Goal: Task Accomplishment & Management: Manage account settings

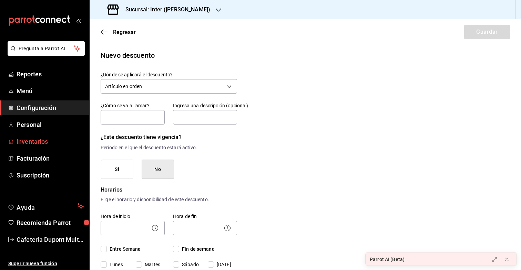
click at [34, 140] on span "Inventarios" at bounding box center [50, 141] width 67 height 9
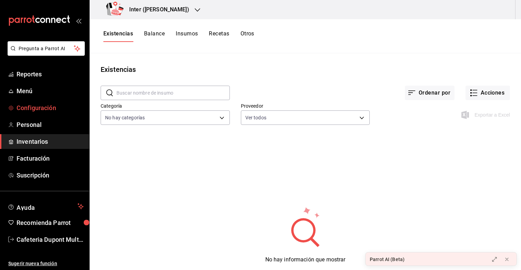
click at [32, 106] on span "Configuración" at bounding box center [50, 107] width 67 height 9
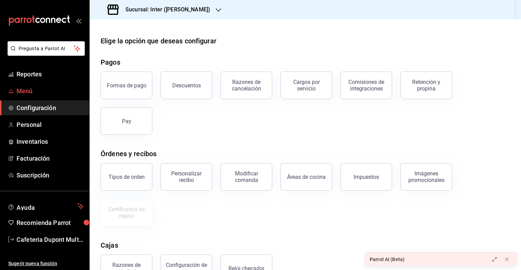
click at [42, 89] on span "Menú" at bounding box center [50, 90] width 67 height 9
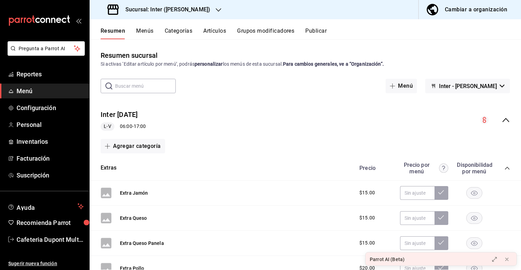
click at [143, 35] on button "Menús" at bounding box center [144, 34] width 17 height 12
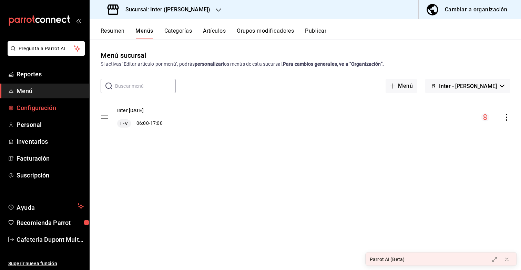
click at [56, 115] on link "Configuración" at bounding box center [44, 108] width 89 height 15
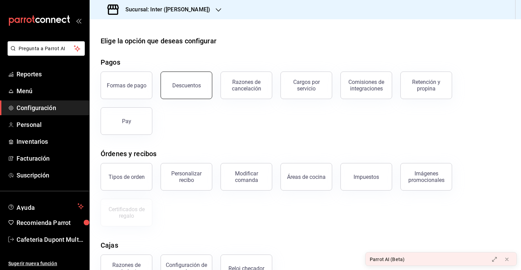
click at [192, 92] on button "Descuentos" at bounding box center [187, 86] width 52 height 28
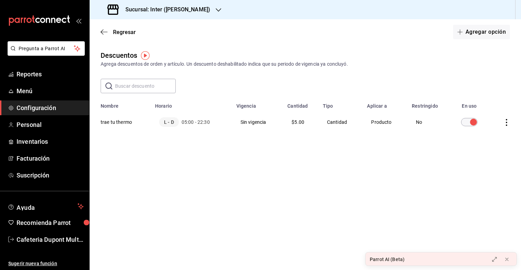
click at [145, 55] on img "button" at bounding box center [145, 55] width 9 height 9
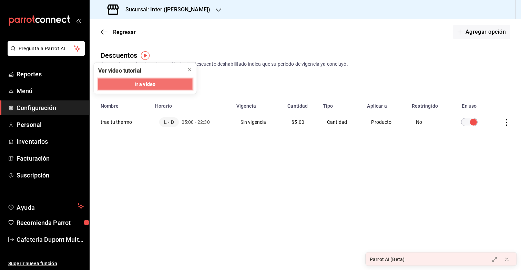
click at [151, 82] on span "Ir a video" at bounding box center [145, 84] width 20 height 7
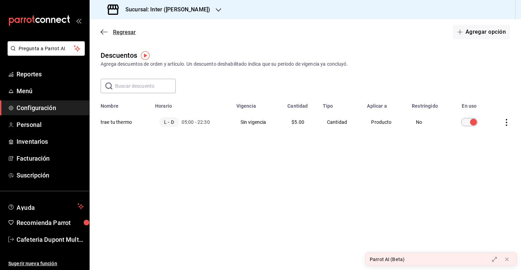
click at [103, 32] on icon "button" at bounding box center [104, 32] width 7 height 6
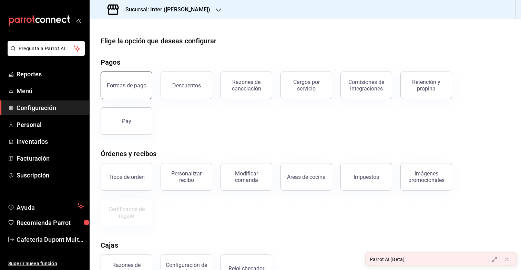
click at [141, 96] on button "Formas de pago" at bounding box center [127, 86] width 52 height 28
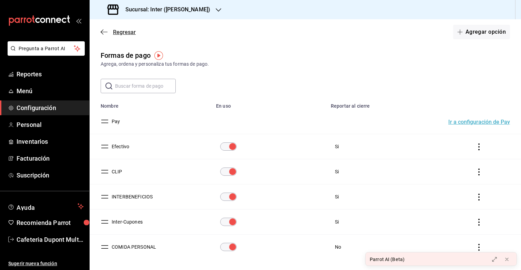
click at [104, 32] on icon "button" at bounding box center [104, 32] width 7 height 6
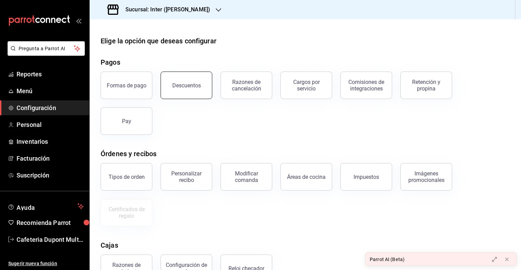
click at [193, 87] on div "Descuentos" at bounding box center [186, 85] width 29 height 7
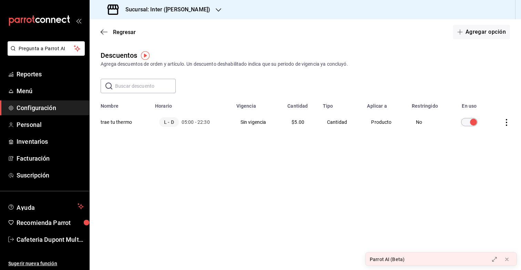
click at [470, 122] on input "discountsTable" at bounding box center [473, 122] width 25 height 8
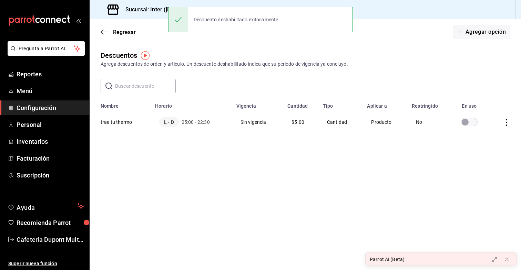
click at [467, 122] on input "discountsTable" at bounding box center [465, 122] width 25 height 8
click at [485, 160] on div "Descuentos Agrega descuentos de orden y artículo. Un descuento deshabilitado in…" at bounding box center [305, 105] width 431 height 110
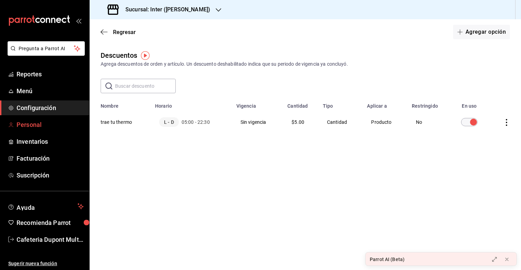
click at [67, 125] on span "Personal" at bounding box center [50, 124] width 67 height 9
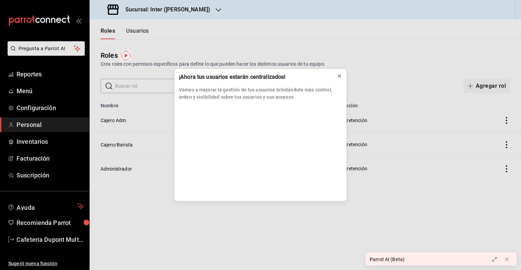
click at [340, 76] on icon at bounding box center [339, 76] width 3 height 3
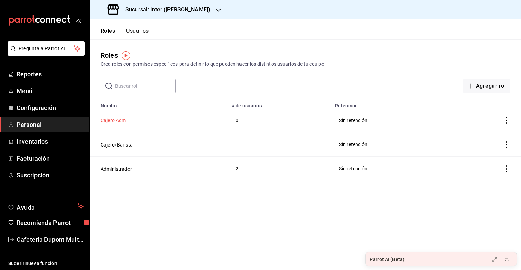
click at [122, 120] on button "Cajero Adm" at bounding box center [113, 120] width 25 height 7
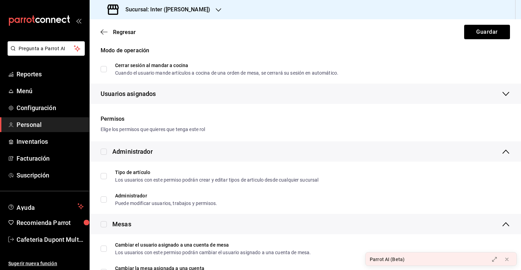
scroll to position [84, 0]
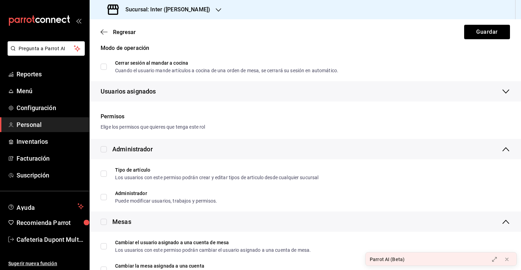
click at [99, 37] on div "Regresar Guardar" at bounding box center [305, 31] width 431 height 25
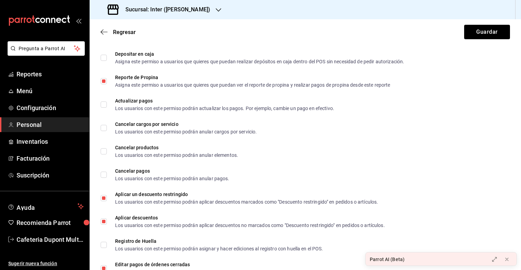
scroll to position [989, 0]
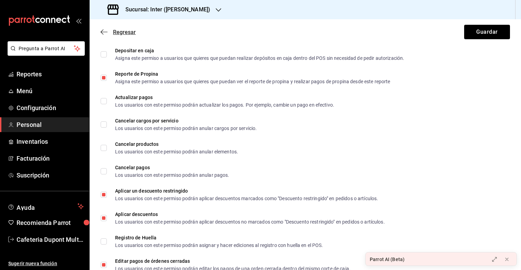
click at [107, 33] on icon "button" at bounding box center [104, 32] width 7 height 6
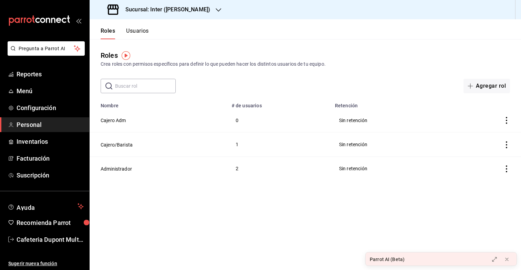
click at [146, 31] on button "Usuarios" at bounding box center [137, 34] width 23 height 12
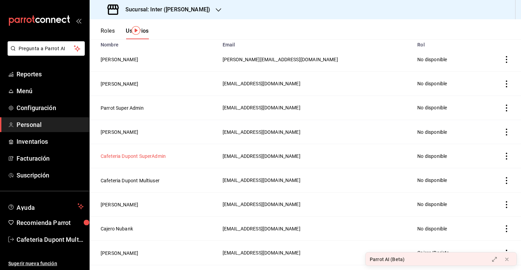
scroll to position [69, 0]
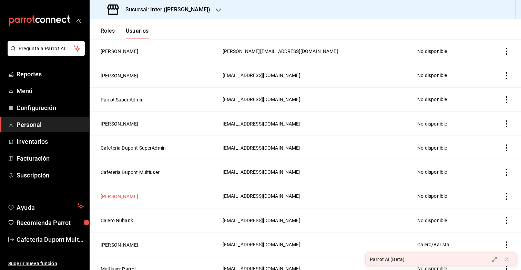
click at [118, 195] on button "[PERSON_NAME]" at bounding box center [120, 196] width 38 height 7
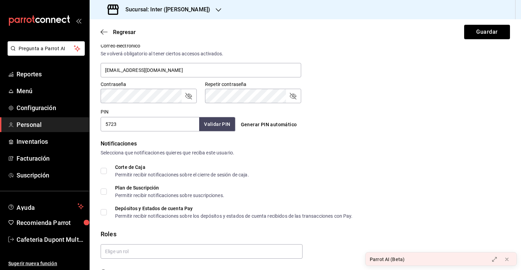
scroll to position [280, 0]
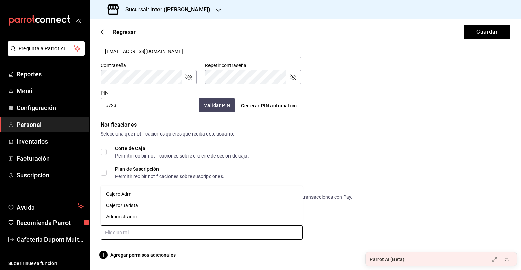
click at [115, 237] on input "text" at bounding box center [202, 233] width 202 height 14
click at [126, 197] on li "Cajero Adm" at bounding box center [202, 194] width 202 height 11
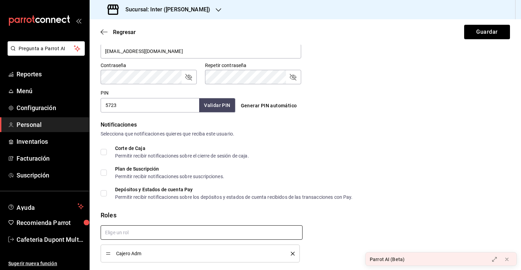
checkbox input "true"
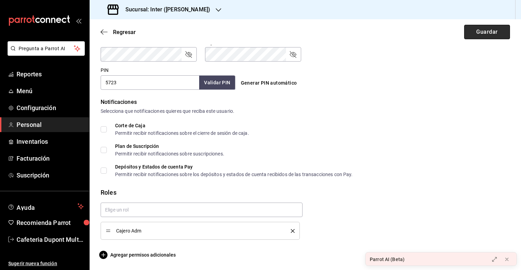
click at [469, 34] on button "Guardar" at bounding box center [487, 32] width 46 height 14
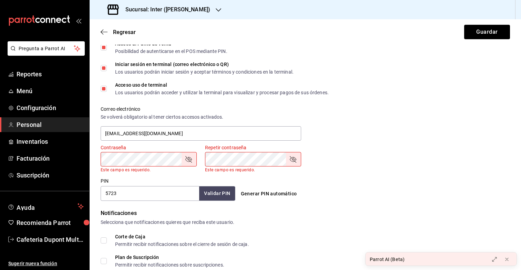
scroll to position [159, 0]
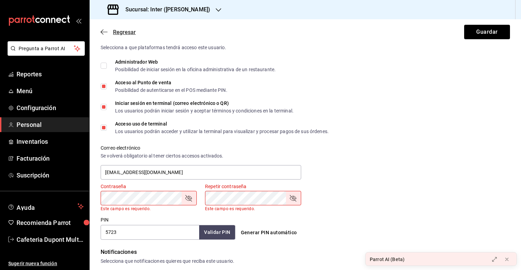
click at [105, 32] on icon "button" at bounding box center [104, 32] width 7 height 0
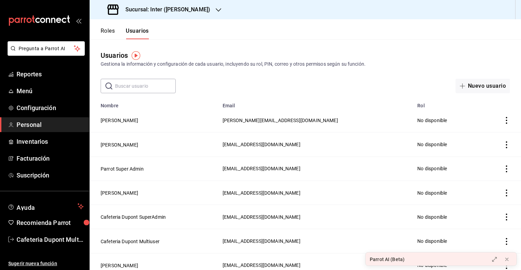
click at [104, 32] on button "Roles" at bounding box center [108, 34] width 14 height 12
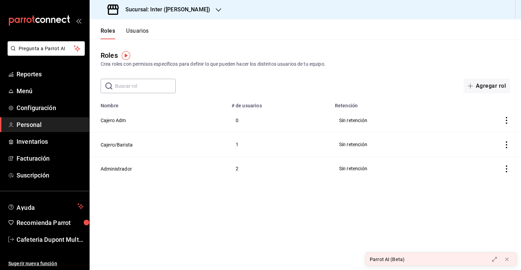
click at [127, 121] on td "Cajero Adm" at bounding box center [159, 121] width 138 height 24
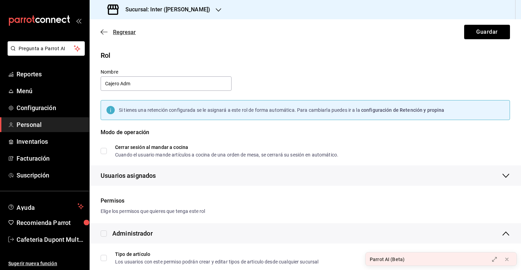
click at [105, 32] on icon "button" at bounding box center [104, 32] width 7 height 6
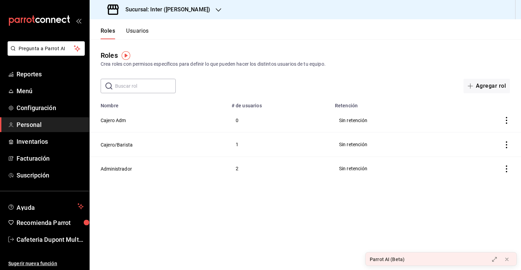
click at [137, 28] on button "Usuarios" at bounding box center [137, 34] width 23 height 12
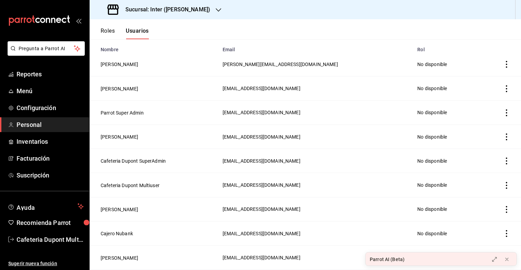
scroll to position [57, 0]
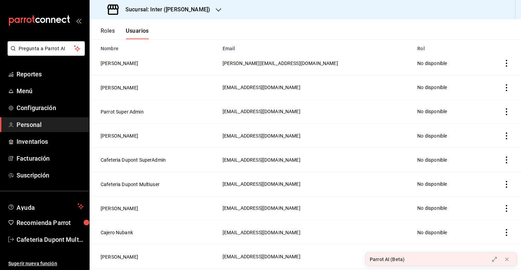
click at [507, 211] on icon "actions" at bounding box center [506, 208] width 7 height 7
click at [116, 207] on div at bounding box center [260, 135] width 521 height 270
click at [115, 210] on button "[PERSON_NAME]" at bounding box center [120, 208] width 38 height 7
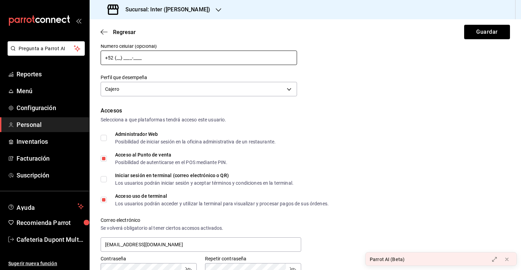
scroll to position [89, 0]
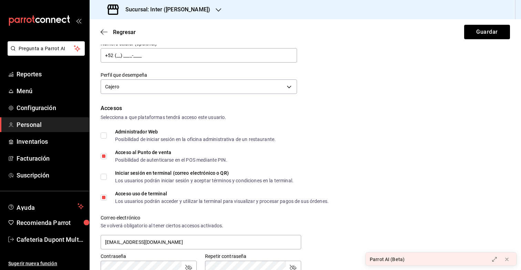
click at [102, 176] on input "Iniciar sesión en terminal (correo electrónico o QR) Los usuarios podrán inicia…" at bounding box center [104, 177] width 6 height 6
checkbox input "true"
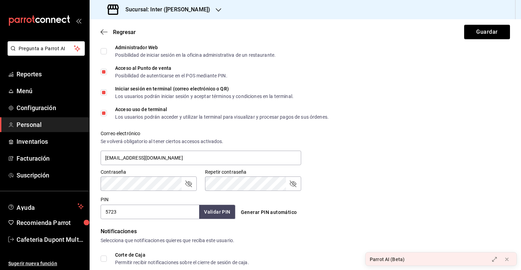
scroll to position [174, 0]
click at [354, 163] on div "Contraseña Contraseña Repetir contraseña Repetir contraseña" at bounding box center [301, 175] width 418 height 30
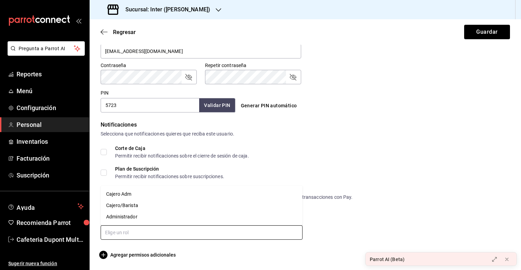
click at [143, 237] on input "text" at bounding box center [202, 233] width 202 height 14
click at [141, 195] on li "Cajero Adm" at bounding box center [202, 194] width 202 height 11
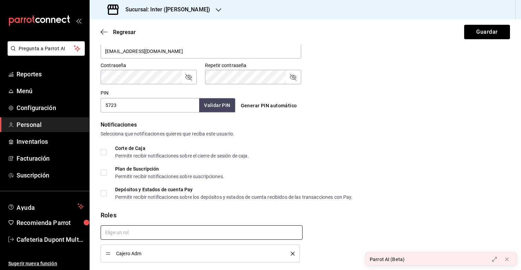
scroll to position [303, 0]
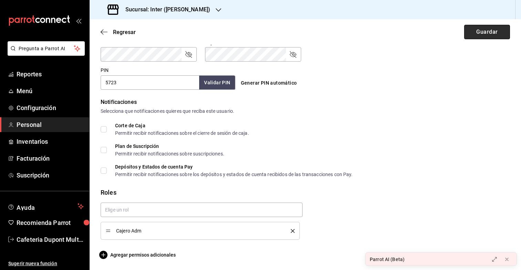
click at [481, 35] on button "Guardar" at bounding box center [487, 32] width 46 height 14
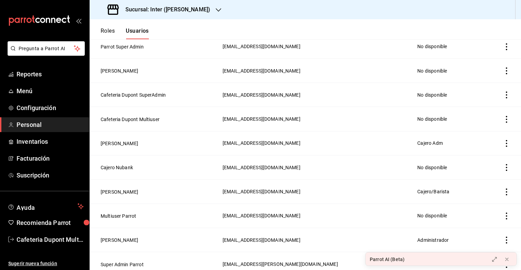
scroll to position [126, 0]
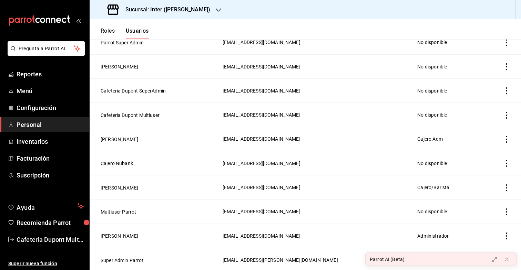
click at [508, 235] on icon "actions" at bounding box center [506, 236] width 7 height 7
click at [341, 230] on div at bounding box center [260, 135] width 521 height 270
click at [121, 236] on button "[PERSON_NAME]" at bounding box center [120, 236] width 38 height 7
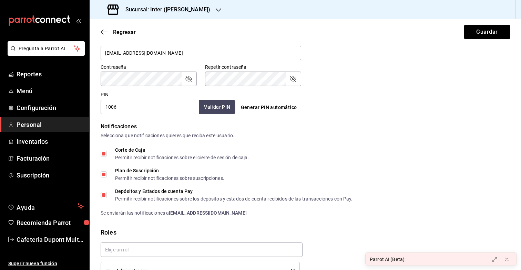
scroll to position [318, 0]
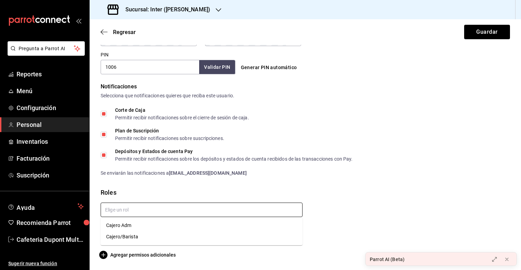
click at [197, 204] on input "text" at bounding box center [202, 210] width 202 height 14
click at [187, 223] on li "Cajero Adm" at bounding box center [202, 225] width 202 height 11
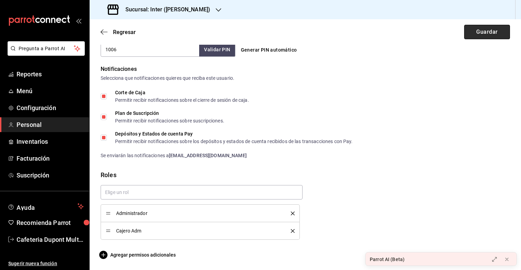
click at [476, 36] on button "Guardar" at bounding box center [487, 32] width 46 height 14
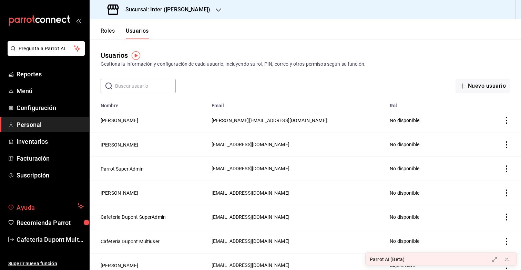
click at [52, 205] on span "Ayuda" at bounding box center [46, 207] width 58 height 8
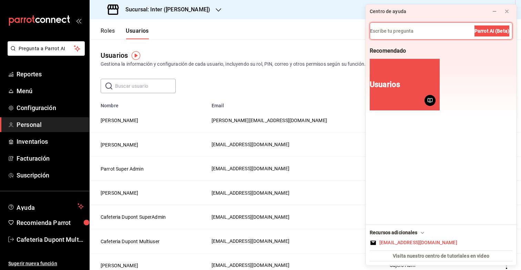
click at [406, 22] on div "Parrot AI (Beta)" at bounding box center [441, 30] width 143 height 17
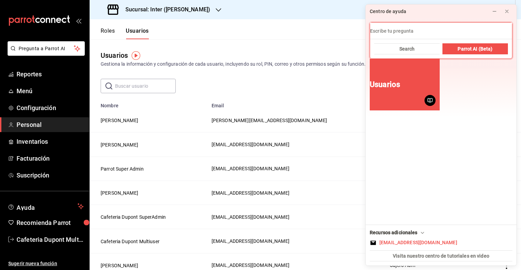
click at [402, 28] on input at bounding box center [441, 31] width 142 height 17
type input "descuento"
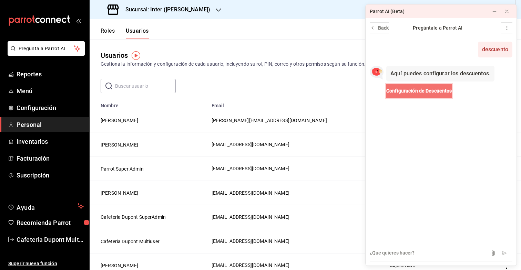
click at [414, 93] on span "Configuración de Descuentos" at bounding box center [419, 91] width 66 height 7
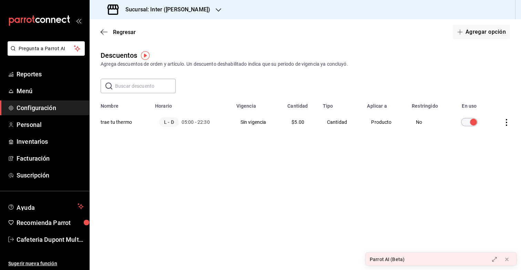
click at [505, 125] on icon "actions" at bounding box center [506, 122] width 7 height 7
click at [351, 124] on div at bounding box center [260, 135] width 521 height 270
click at [342, 123] on td "Cantidad" at bounding box center [341, 122] width 44 height 26
click at [121, 120] on th "trae tu thermo" at bounding box center [120, 122] width 61 height 26
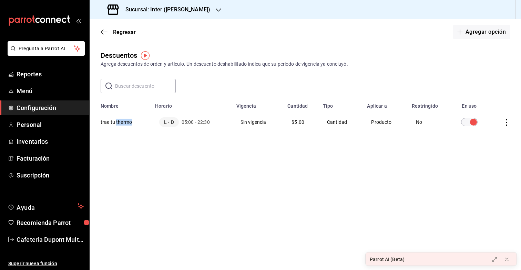
click at [121, 120] on th "trae tu thermo" at bounding box center [120, 122] width 61 height 26
click at [447, 261] on div "Parrot AI (Beta)" at bounding box center [425, 260] width 119 height 14
click at [493, 259] on icon at bounding box center [495, 260] width 6 height 6
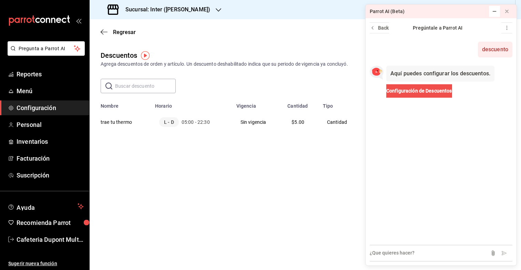
click at [483, 257] on textarea at bounding box center [441, 253] width 143 height 17
type textarea "cobrar con descuento"
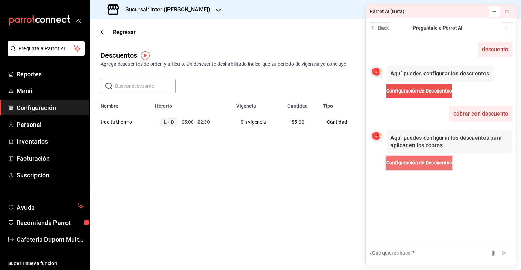
click at [441, 166] on span "Configuración de Descuentos" at bounding box center [419, 163] width 66 height 7
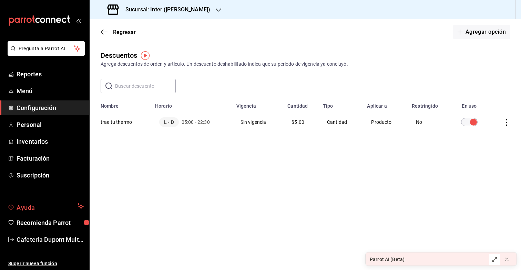
click at [52, 210] on span "Ayuda" at bounding box center [46, 207] width 58 height 8
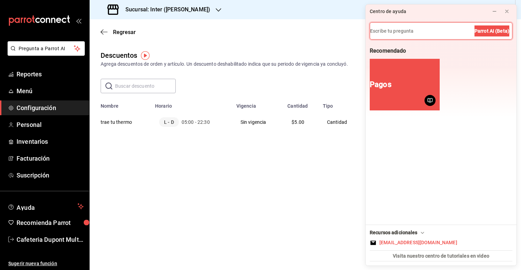
click at [417, 35] on input at bounding box center [441, 31] width 142 height 17
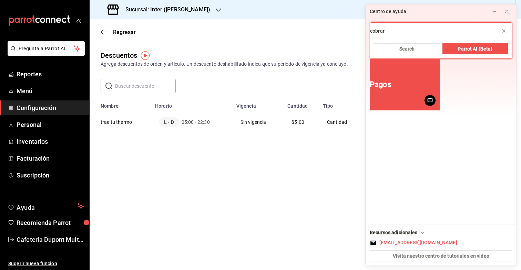
type input "cobrar"
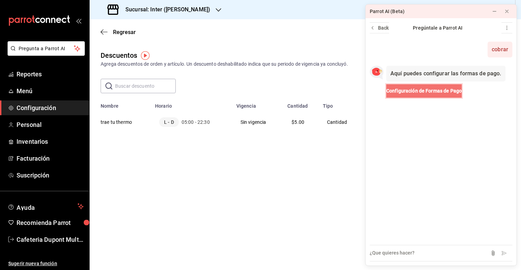
click at [414, 91] on span "Configuración de Formas de Pago" at bounding box center [423, 91] width 75 height 7
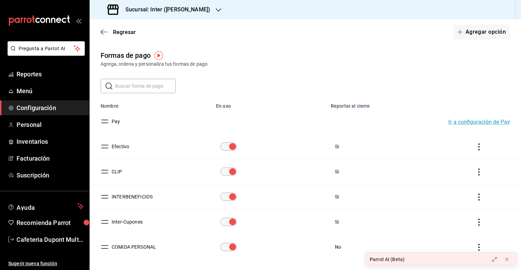
click at [481, 148] on icon "actions" at bounding box center [479, 147] width 7 height 7
click at [121, 145] on div at bounding box center [260, 135] width 521 height 270
click at [485, 32] on button "Agregar opción" at bounding box center [481, 32] width 57 height 14
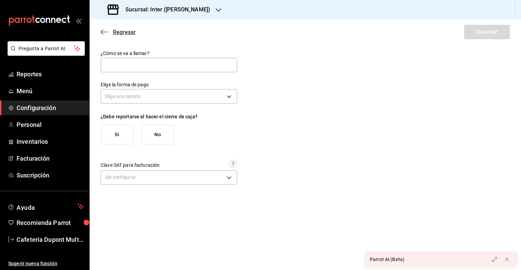
click at [109, 33] on span "Regresar" at bounding box center [118, 32] width 35 height 7
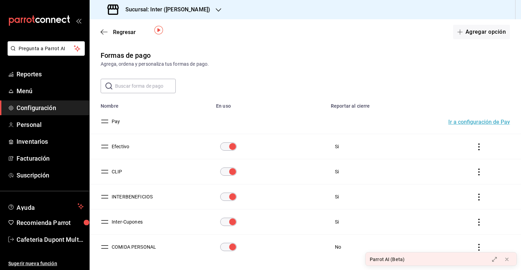
scroll to position [25, 0]
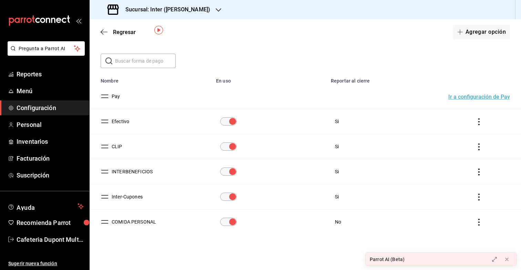
click at [482, 198] on icon "actions" at bounding box center [479, 197] width 7 height 7
click at [480, 146] on div at bounding box center [260, 135] width 521 height 270
click at [480, 146] on icon "actions" at bounding box center [478, 147] width 1 height 7
click at [480, 146] on li "Duplicar" at bounding box center [454, 136] width 58 height 19
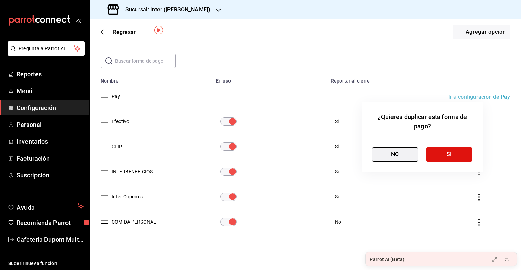
click at [414, 155] on button "NO" at bounding box center [395, 154] width 46 height 14
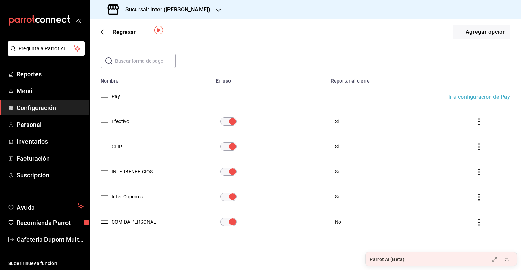
click at [458, 95] on button "Ir a configuración de Pay" at bounding box center [479, 97] width 62 height 6
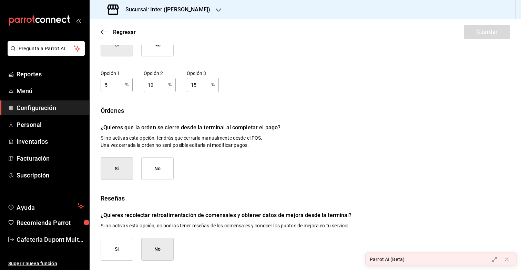
scroll to position [81, 0]
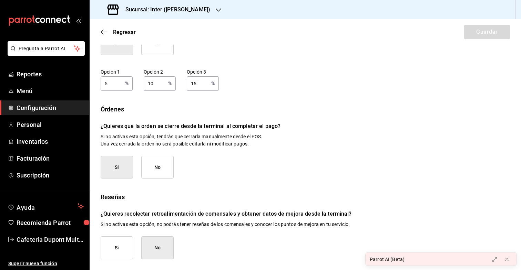
click at [54, 108] on span "Configuración" at bounding box center [50, 107] width 67 height 9
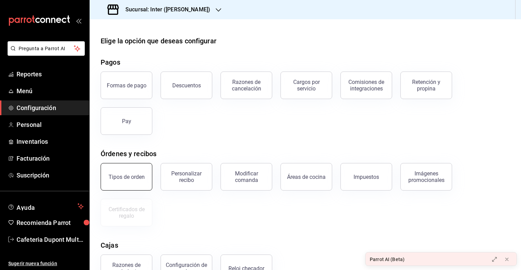
click at [131, 172] on button "Tipos de orden" at bounding box center [127, 177] width 52 height 28
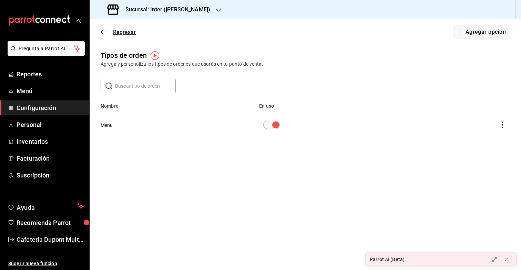
click at [102, 32] on icon "button" at bounding box center [104, 32] width 7 height 6
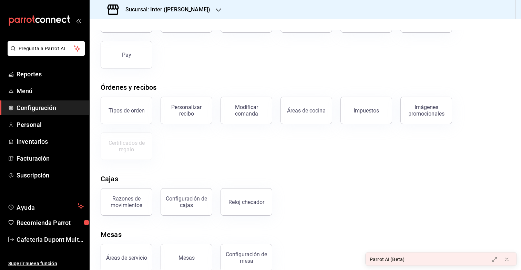
scroll to position [69, 0]
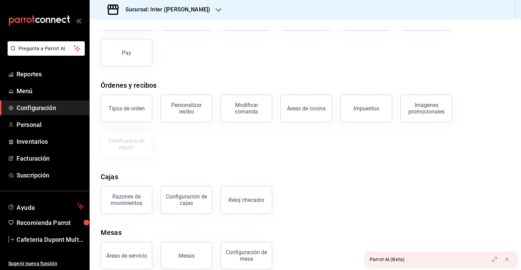
click at [133, 187] on div "Razones de movimientos" at bounding box center [122, 196] width 60 height 36
click at [134, 197] on div "Razones de movimientos" at bounding box center [126, 200] width 43 height 13
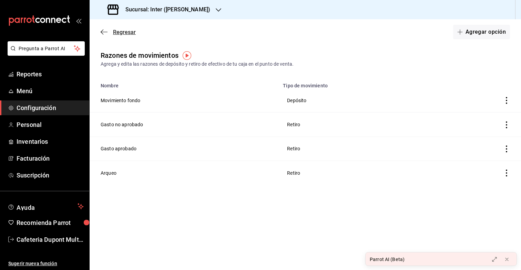
click at [104, 29] on icon "button" at bounding box center [104, 32] width 7 height 6
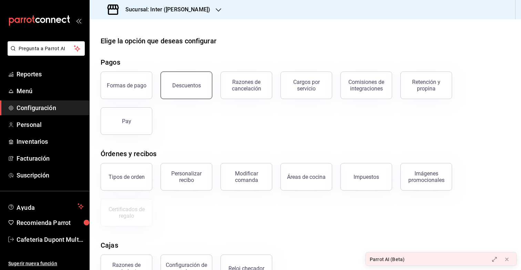
click at [184, 92] on button "Descuentos" at bounding box center [187, 86] width 52 height 28
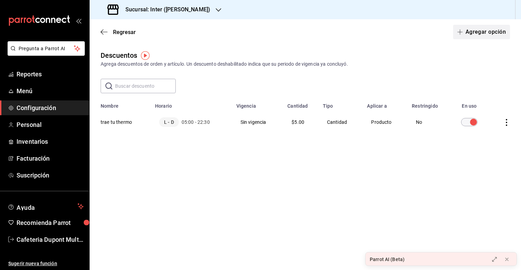
click at [465, 31] on span "button" at bounding box center [461, 32] width 8 height 6
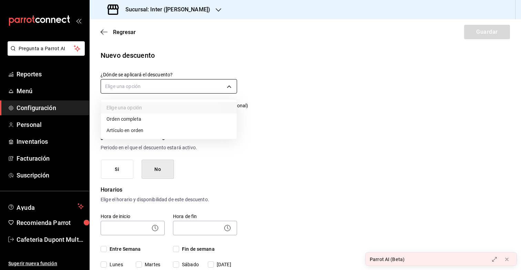
click at [131, 89] on body "Pregunta a Parrot AI Reportes Menú Configuración Personal Inventarios Facturaci…" at bounding box center [260, 135] width 521 height 270
click at [132, 121] on li "Orden completa" at bounding box center [169, 119] width 136 height 11
type input "ORDER"
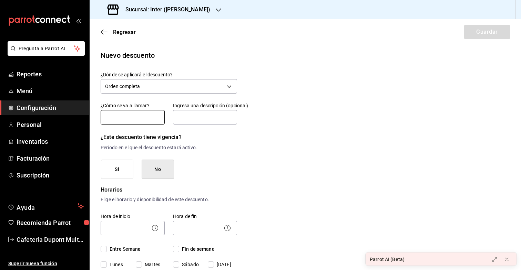
click at [132, 120] on input "text" at bounding box center [133, 117] width 64 height 14
type input "trae tu thermo"
click at [201, 121] on input "text" at bounding box center [205, 117] width 64 height 14
click at [165, 170] on button "No" at bounding box center [158, 170] width 32 height 20
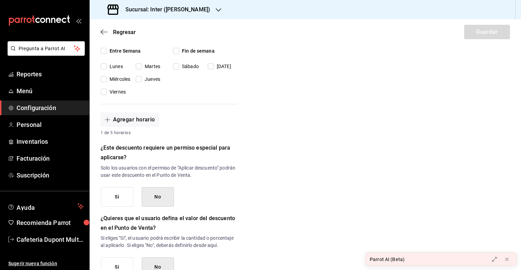
scroll to position [201, 0]
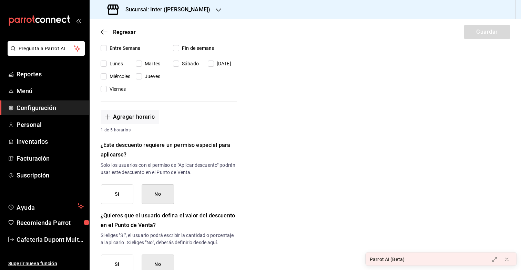
click at [155, 194] on button "No" at bounding box center [158, 195] width 32 height 20
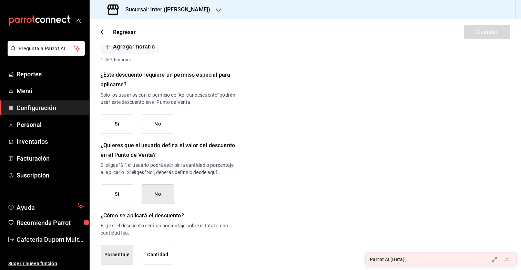
scroll to position [274, 0]
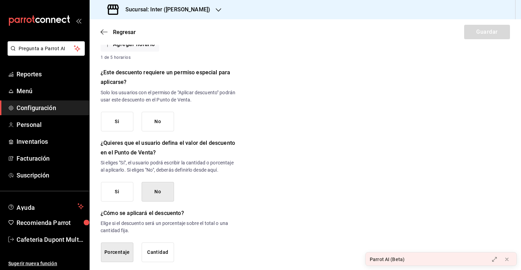
click at [158, 114] on button "No" at bounding box center [158, 122] width 32 height 20
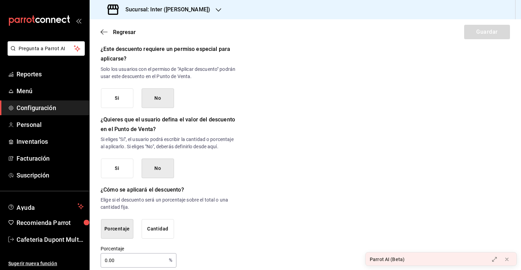
scroll to position [306, 0]
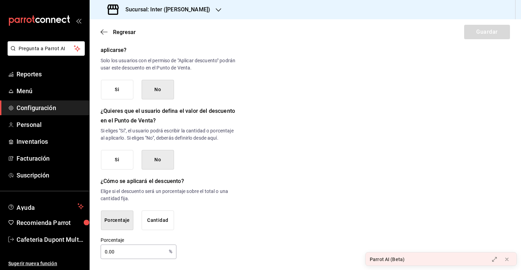
click at [154, 221] on button "Cantidad" at bounding box center [158, 221] width 32 height 20
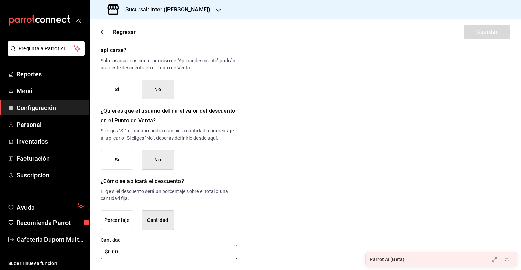
click at [130, 248] on input "$0.00" at bounding box center [169, 252] width 136 height 14
click at [235, 202] on p "Elige si el descuento será un porcentaje sobre el total o una cantidad fija." at bounding box center [169, 195] width 136 height 14
click at [163, 252] on input "$5.00" at bounding box center [169, 252] width 136 height 14
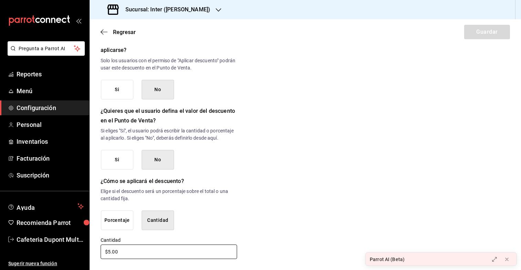
click at [163, 252] on input "$5.00" at bounding box center [169, 252] width 136 height 14
type input "$4.00"
click at [233, 203] on div "¿Cómo se aplicará el descuento? Elige si el descuento será un porcentaje sobre …" at bounding box center [169, 204] width 136 height 54
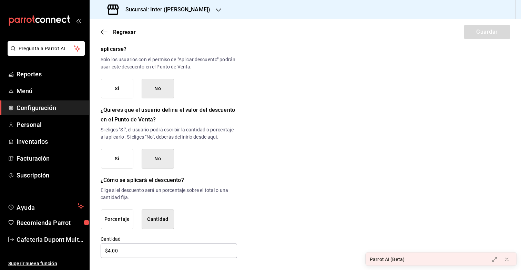
click at [154, 158] on button "No" at bounding box center [158, 159] width 32 height 20
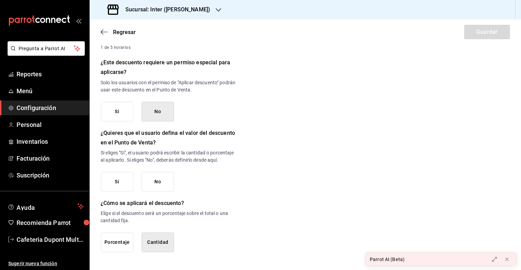
click at [156, 186] on button "No" at bounding box center [158, 182] width 32 height 20
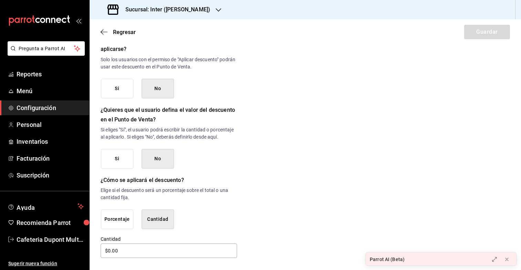
click at [157, 224] on button "Cantidad" at bounding box center [158, 220] width 32 height 20
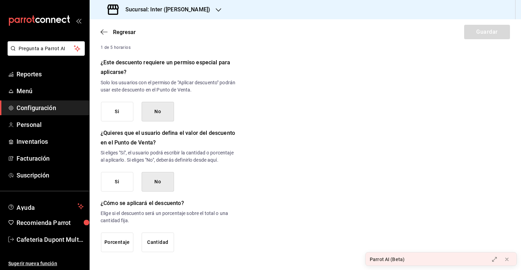
click at [157, 240] on button "Cantidad" at bounding box center [158, 243] width 32 height 20
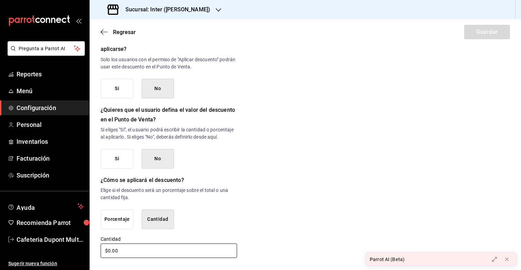
click at [153, 249] on input "$0.00" at bounding box center [169, 251] width 136 height 14
click at [153, 248] on input "$0.00" at bounding box center [169, 251] width 136 height 14
type input "$4.00"
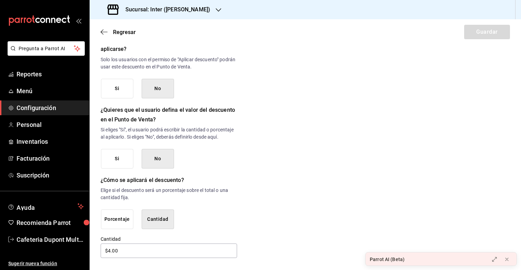
click at [256, 195] on div "Nuevo descuento ¿Dónde se aplicará el descuento? Orden completa ORDER ¿Cómo se …" at bounding box center [305, 1] width 431 height 516
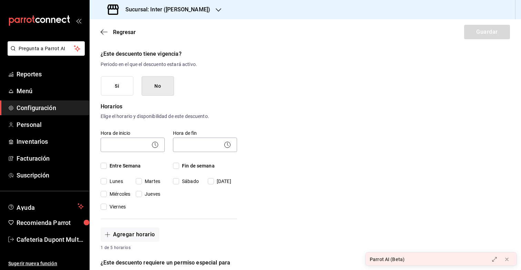
scroll to position [73, 0]
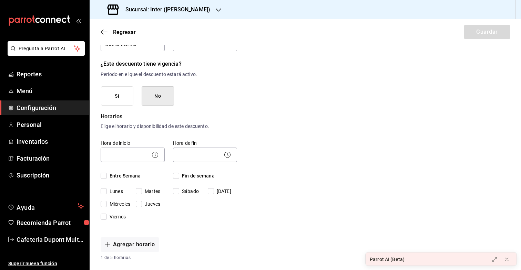
click at [104, 177] on input "Entre Semana" at bounding box center [104, 176] width 6 height 6
checkbox input "true"
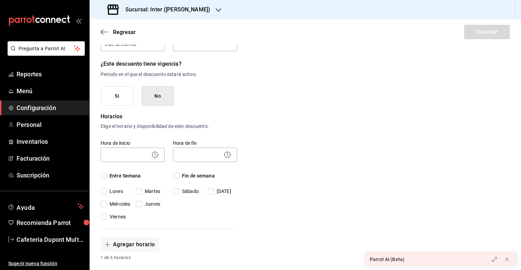
checkbox input "true"
click at [181, 176] on span "Fin de semana" at bounding box center [196, 176] width 35 height 7
click at [179, 176] on input "Fin de semana" at bounding box center [176, 176] width 6 height 6
checkbox input "true"
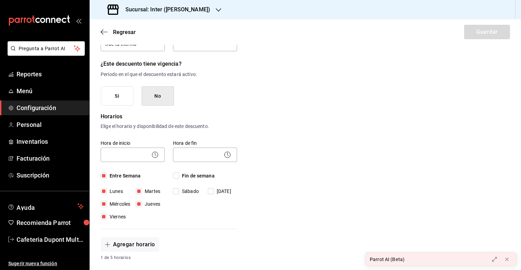
checkbox input "true"
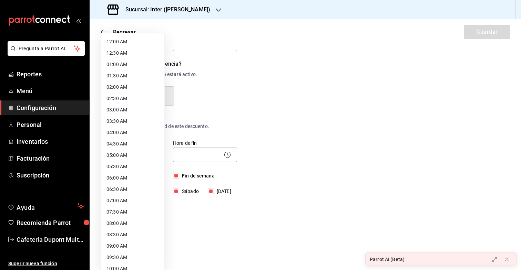
click at [140, 159] on body "Pregunta a Parrot AI Reportes Menú Configuración Personal Inventarios Facturaci…" at bounding box center [260, 135] width 521 height 270
click at [130, 43] on li "12:00 AM" at bounding box center [132, 41] width 63 height 11
type input "00:00"
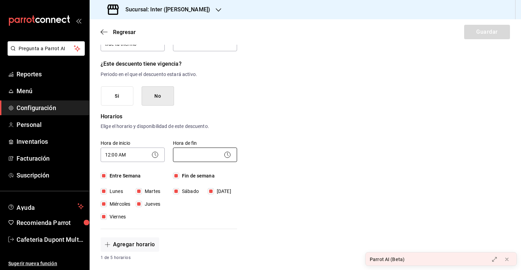
click at [193, 154] on body "Pregunta a Parrot AI Reportes Menú Configuración Personal Inventarios Facturaci…" at bounding box center [260, 135] width 521 height 270
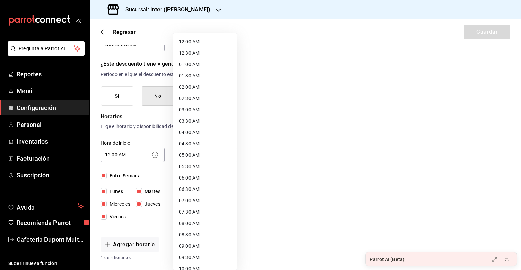
scroll to position [326, 0]
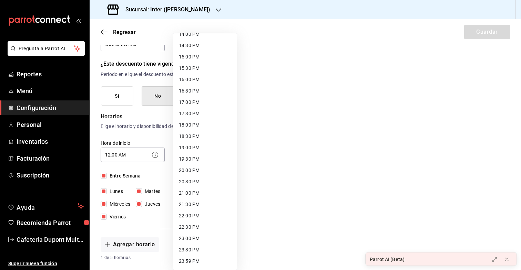
click at [190, 262] on li "23:59 PM" at bounding box center [204, 261] width 63 height 11
type input "23:59"
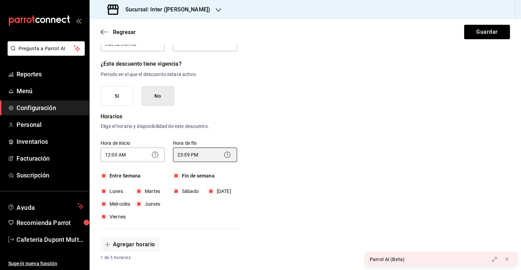
scroll to position [0, 0]
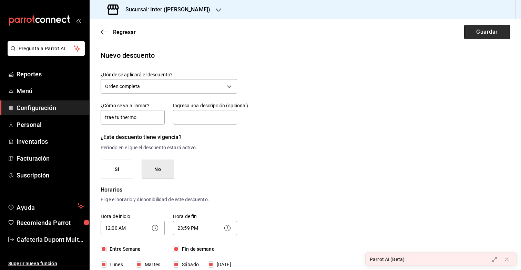
click at [487, 31] on button "Guardar" at bounding box center [487, 32] width 46 height 14
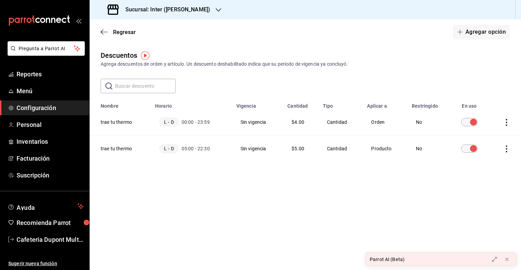
click at [507, 149] on icon "actions" at bounding box center [506, 149] width 1 height 7
click at [497, 162] on li "Eliminar" at bounding box center [481, 158] width 58 height 19
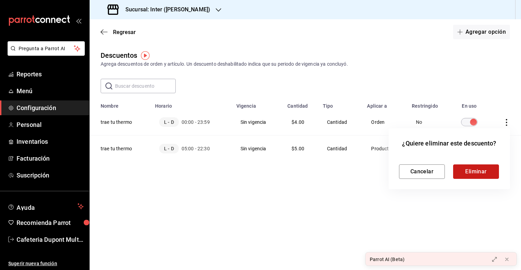
click at [489, 168] on button "Eliminar" at bounding box center [476, 172] width 46 height 14
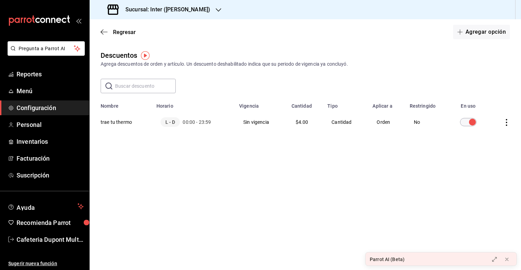
click at [508, 124] on icon "actions" at bounding box center [506, 122] width 7 height 7
click at [467, 34] on div at bounding box center [260, 135] width 521 height 270
click at [467, 34] on button "Agregar opción" at bounding box center [481, 32] width 57 height 14
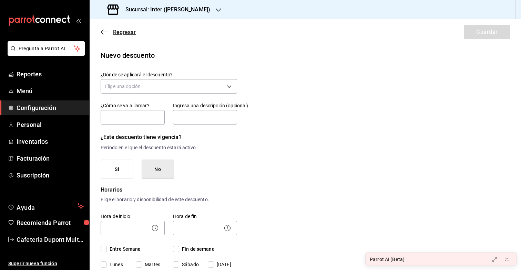
click at [106, 33] on icon "button" at bounding box center [104, 32] width 7 height 6
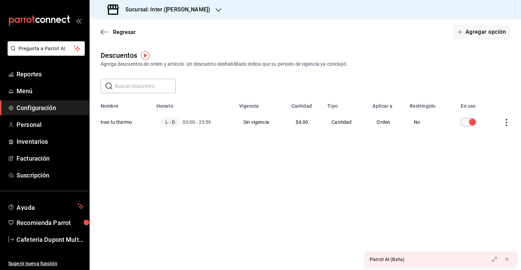
click at [130, 123] on th "trae tu thermo" at bounding box center [121, 122] width 63 height 26
click at [272, 121] on td "Sin vigencia" at bounding box center [261, 122] width 52 height 26
click at [328, 125] on td "Cantidad" at bounding box center [345, 122] width 45 height 26
click at [507, 120] on icon "actions" at bounding box center [506, 122] width 1 height 7
click at [474, 33] on div at bounding box center [260, 135] width 521 height 270
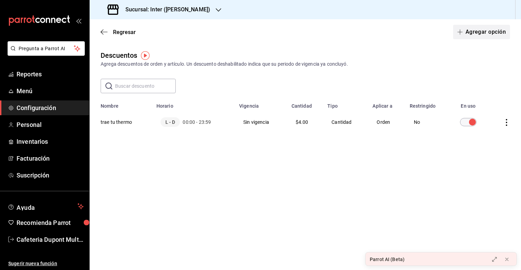
click at [470, 33] on button "Agregar opción" at bounding box center [481, 32] width 57 height 14
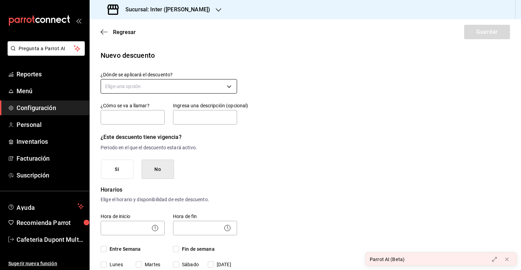
click at [171, 89] on body "Pregunta a Parrot AI Reportes Menú Configuración Personal Inventarios Facturaci…" at bounding box center [260, 135] width 521 height 270
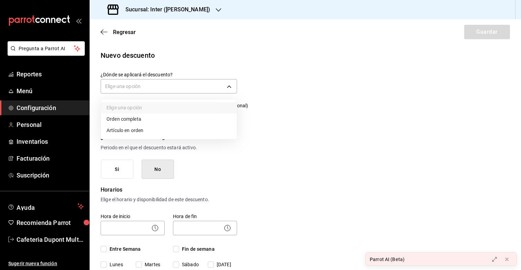
click at [149, 121] on li "Orden completa" at bounding box center [169, 119] width 136 height 11
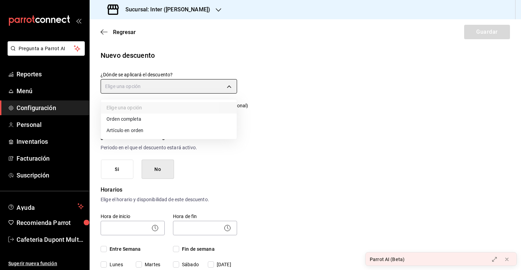
type input "ORDER"
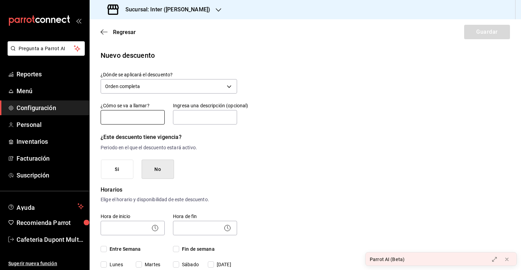
click at [149, 121] on input "text" at bounding box center [133, 117] width 64 height 14
type input "trae tu thermo"
click at [185, 120] on input "text" at bounding box center [205, 117] width 64 height 14
click at [170, 168] on button "No" at bounding box center [158, 170] width 32 height 20
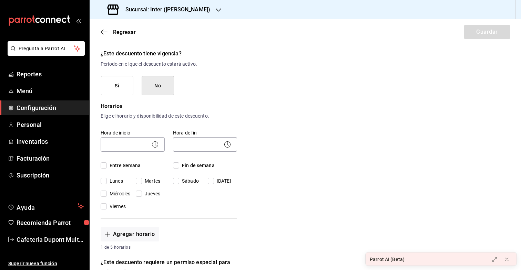
scroll to position [88, 0]
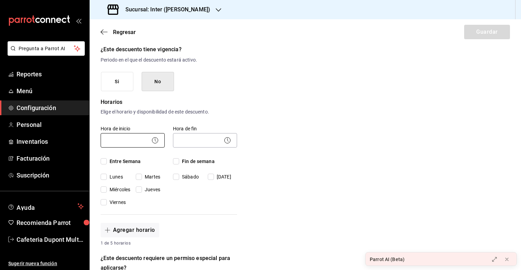
click at [120, 137] on body "Pregunta a Parrot AI Reportes Menú Configuración Personal Inventarios Facturaci…" at bounding box center [260, 135] width 521 height 270
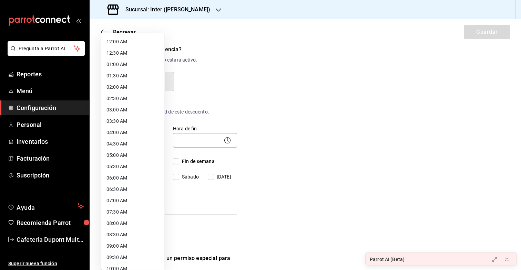
click at [139, 41] on li "12:00 AM" at bounding box center [132, 41] width 63 height 11
type input "00:00"
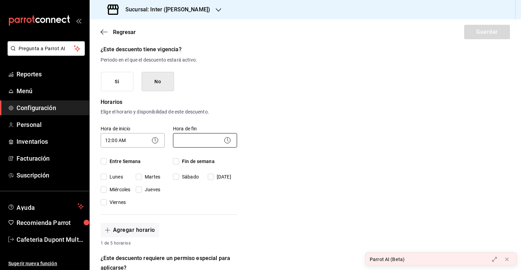
click at [188, 140] on body "Pregunta a Parrot AI Reportes Menú Configuración Personal Inventarios Facturaci…" at bounding box center [260, 135] width 521 height 270
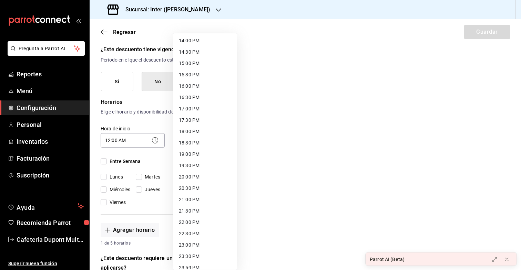
scroll to position [326, 0]
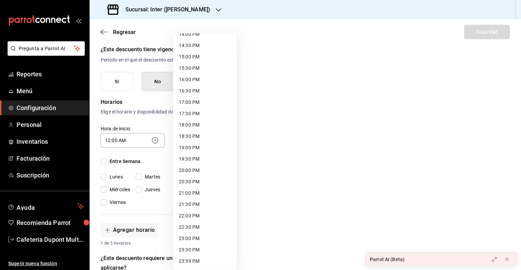
click at [192, 258] on li "23:59 PM" at bounding box center [204, 261] width 63 height 11
type input "23:59"
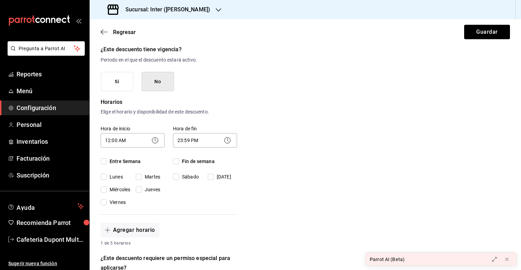
click at [103, 162] on input "Entre Semana" at bounding box center [104, 162] width 6 height 6
checkbox input "true"
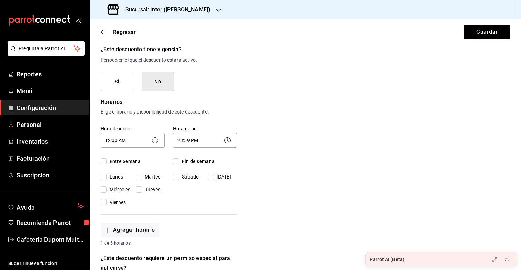
checkbox input "true"
click at [174, 162] on input "Fin de semana" at bounding box center [176, 162] width 6 height 6
checkbox input "true"
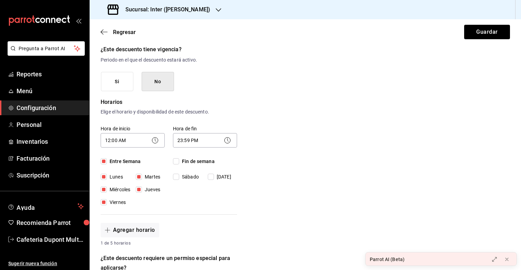
checkbox input "true"
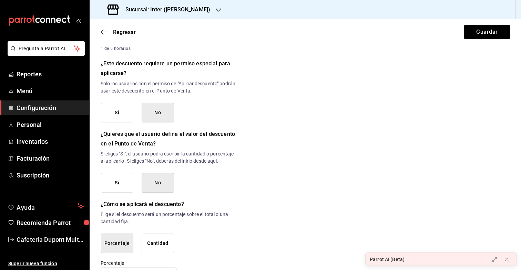
scroll to position [306, 0]
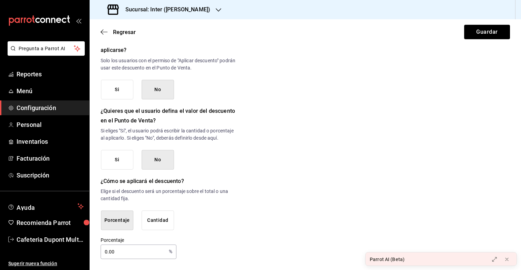
click at [165, 214] on button "Cantidad" at bounding box center [158, 221] width 32 height 20
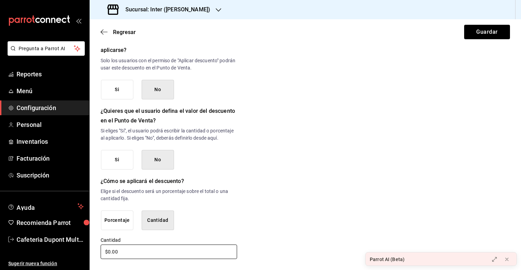
click at [131, 253] on input "$0.00" at bounding box center [169, 252] width 136 height 14
type input "$5.00"
click at [263, 225] on div "Nuevo descuento ¿Dónde se aplicará el descuento? Orden completa ORDER ¿Cómo se …" at bounding box center [305, 2] width 431 height 516
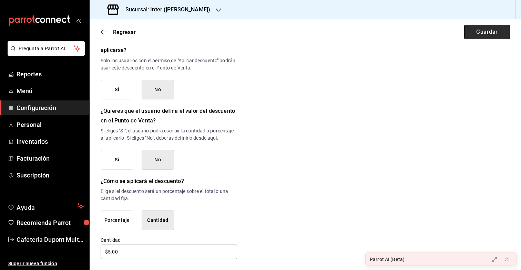
click at [482, 34] on button "Guardar" at bounding box center [487, 32] width 46 height 14
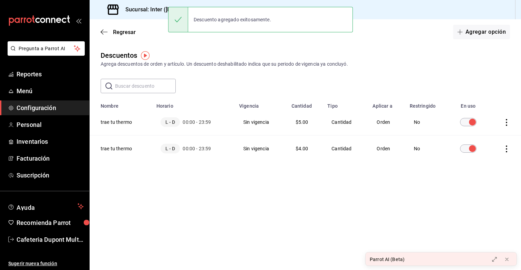
click at [473, 152] on input "discountsTable" at bounding box center [472, 149] width 25 height 8
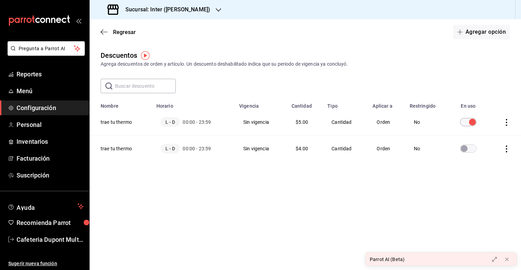
click at [469, 122] on input "discountsTable" at bounding box center [472, 122] width 25 height 8
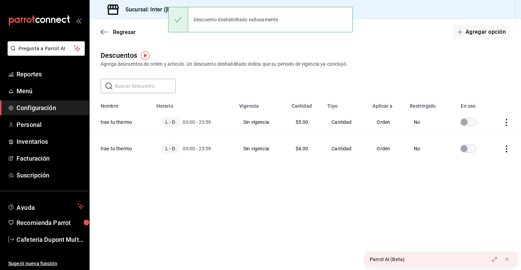
click at [466, 149] on input "discountsTable" at bounding box center [464, 149] width 25 height 8
